Goal: Transaction & Acquisition: Subscribe to service/newsletter

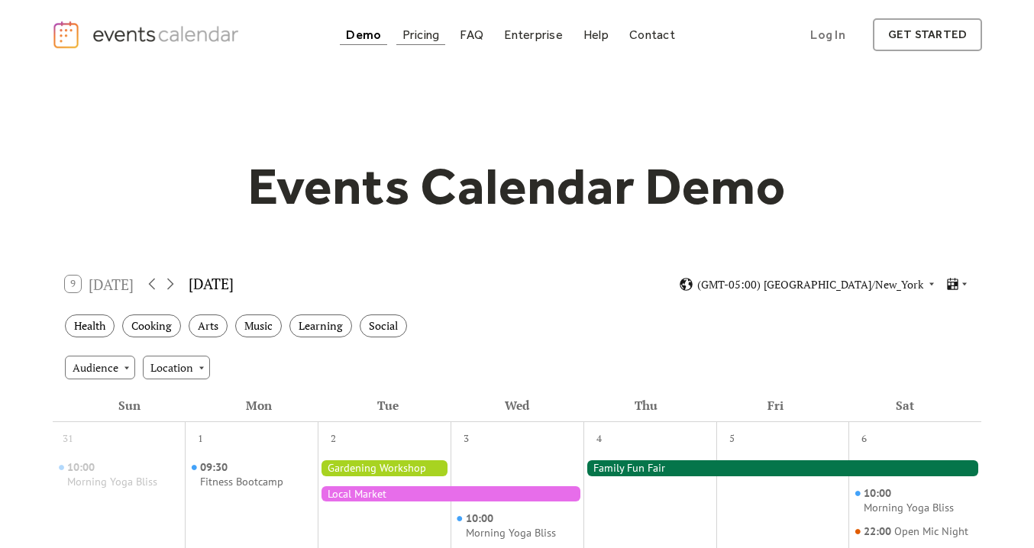
click at [435, 35] on div "Pricing" at bounding box center [420, 35] width 37 height 8
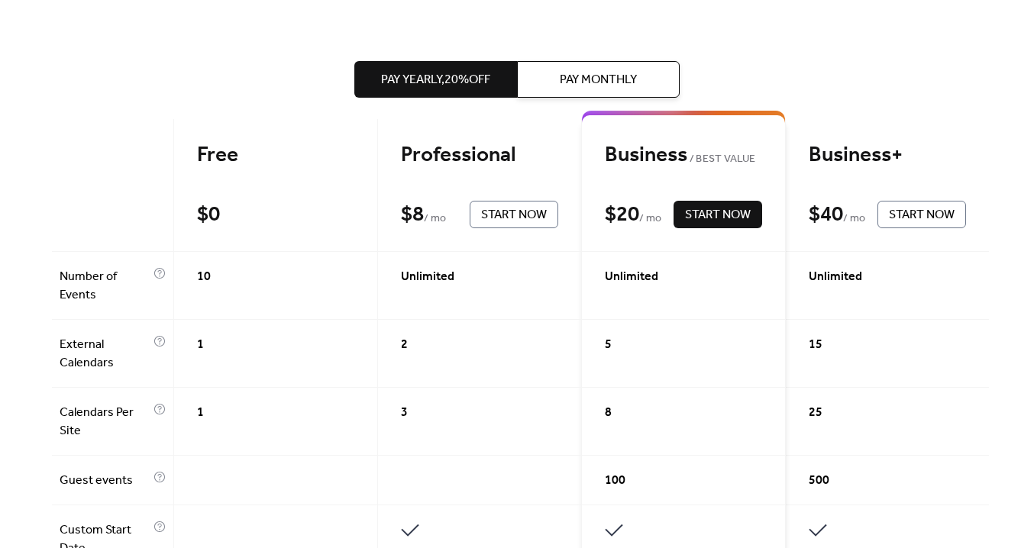
scroll to position [324, 0]
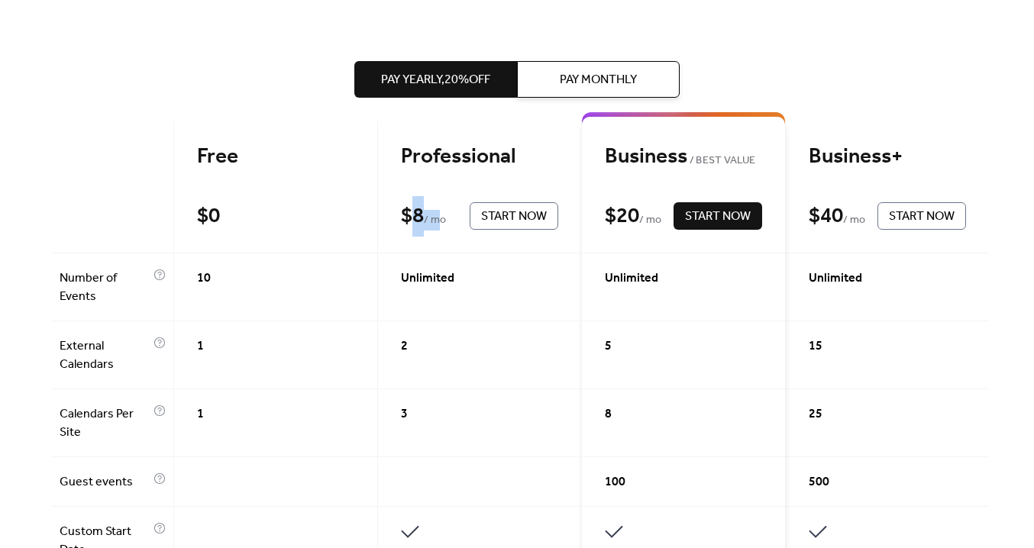
drag, startPoint x: 407, startPoint y: 215, endPoint x: 445, endPoint y: 226, distance: 39.9
click at [438, 217] on div "$ 8 / mo" at bounding box center [431, 216] width 61 height 27
click at [471, 260] on div "Unlimited" at bounding box center [480, 288] width 204 height 68
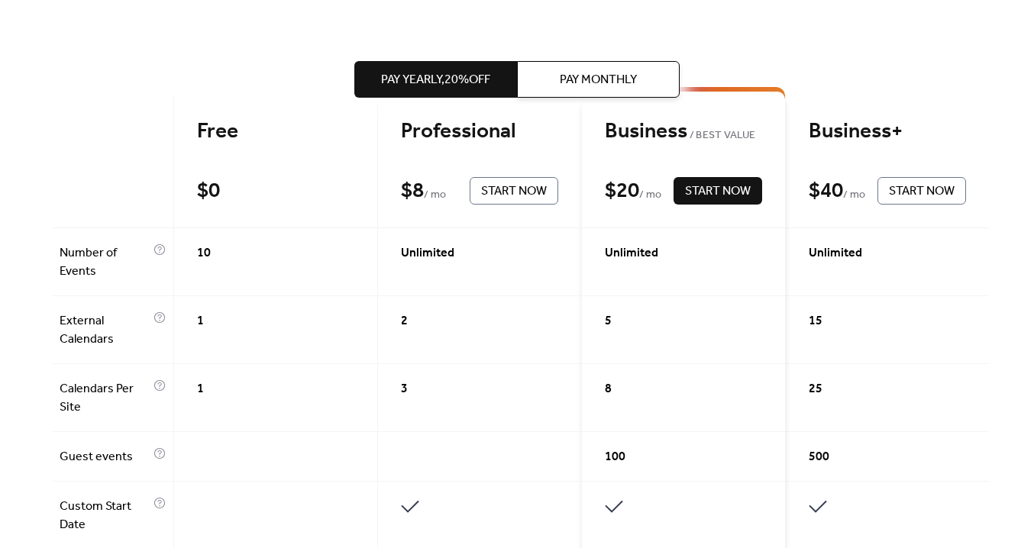
scroll to position [344, 0]
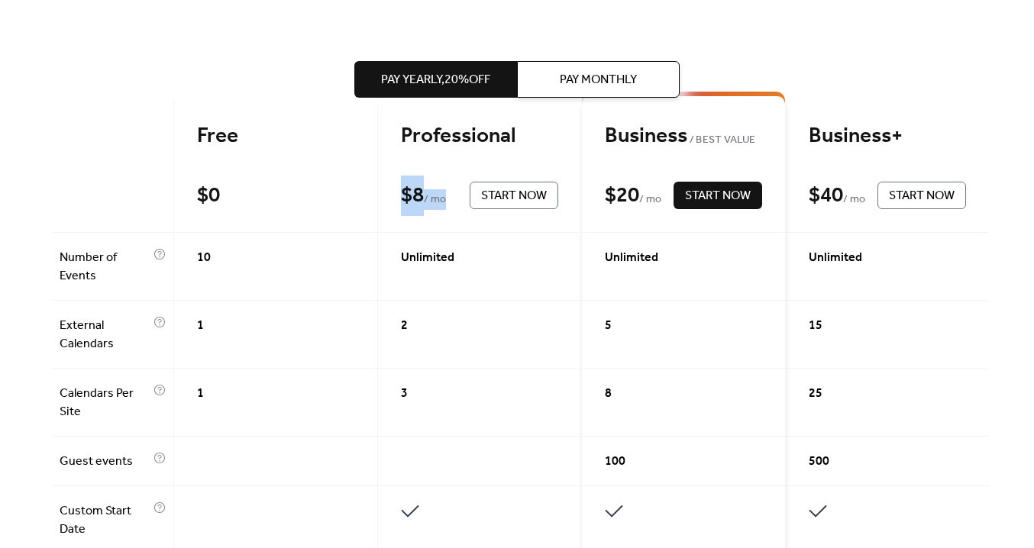
drag, startPoint x: 404, startPoint y: 196, endPoint x: 448, endPoint y: 199, distance: 43.6
click at [448, 199] on div "$ 8 / mo" at bounding box center [431, 196] width 61 height 27
click at [451, 262] on span "Unlimited" at bounding box center [427, 258] width 53 height 18
drag, startPoint x: 403, startPoint y: 187, endPoint x: 444, endPoint y: 196, distance: 42.2
click at [444, 196] on div "$ 8 / mo" at bounding box center [431, 196] width 61 height 27
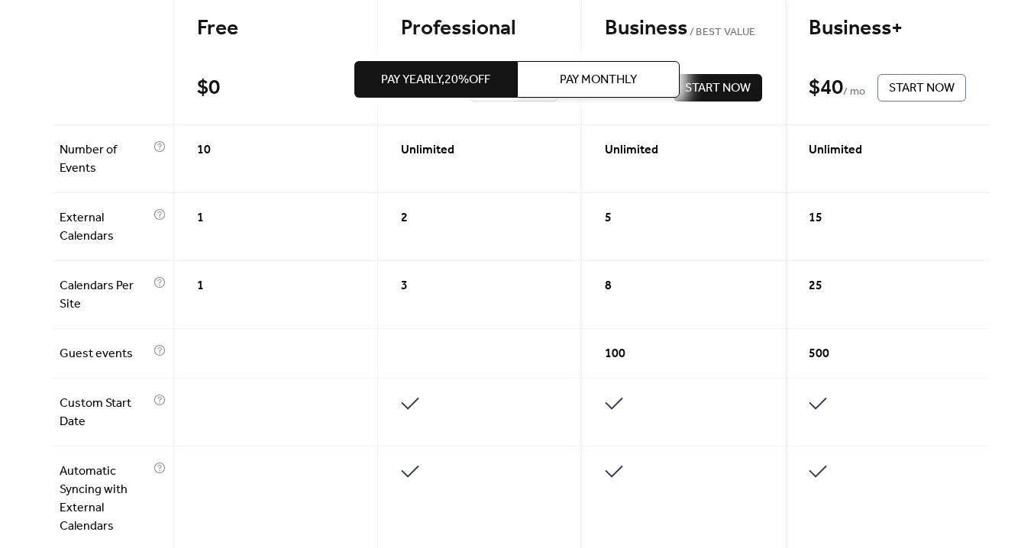
click at [477, 260] on div "2" at bounding box center [480, 227] width 204 height 68
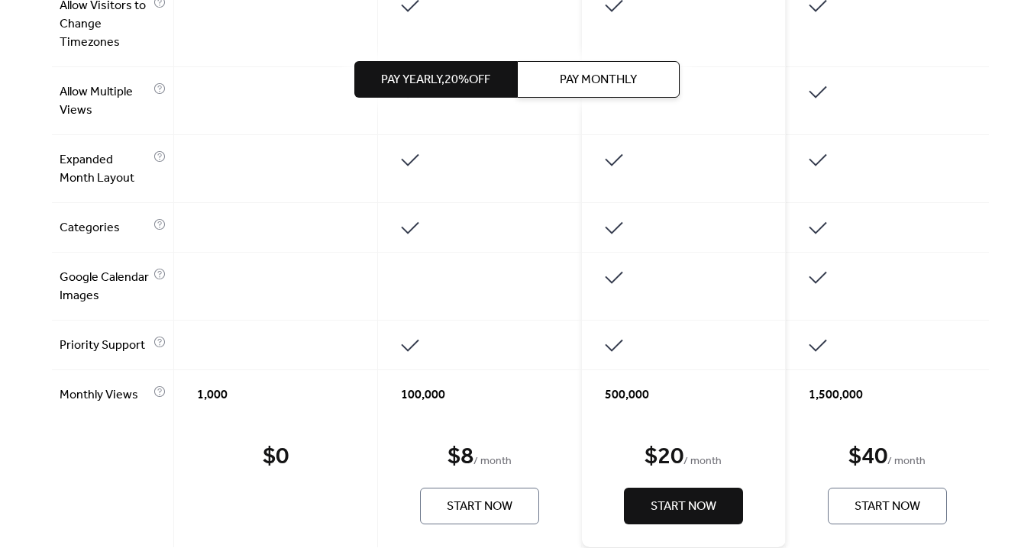
scroll to position [1297, 0]
